Goal: Transaction & Acquisition: Book appointment/travel/reservation

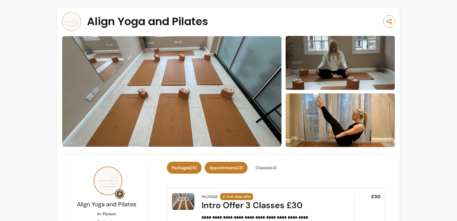
click at [229, 164] on button "Appointments ( 2 )" at bounding box center [226, 168] width 43 height 12
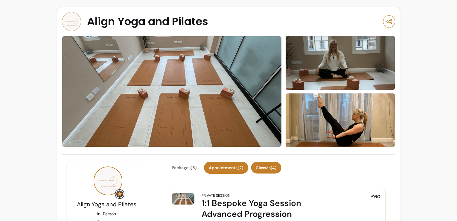
click at [268, 164] on button "Classes ( 4 )" at bounding box center [266, 168] width 30 height 12
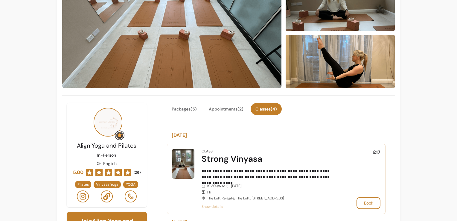
scroll to position [179, 0]
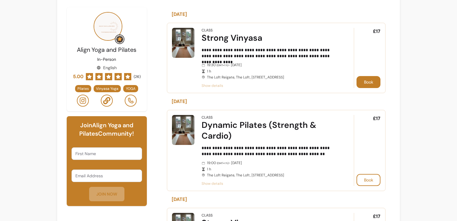
click at [360, 82] on button "Book" at bounding box center [368, 82] width 24 height 12
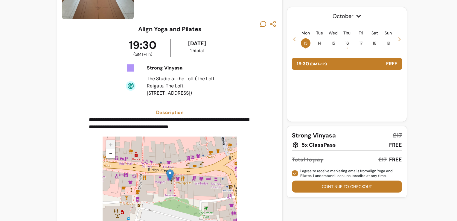
scroll to position [97, 0]
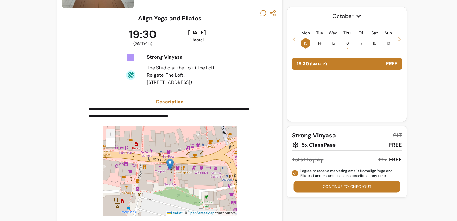
click at [330, 183] on button "Continue to checkout" at bounding box center [347, 187] width 107 height 12
